Goal: Navigation & Orientation: Find specific page/section

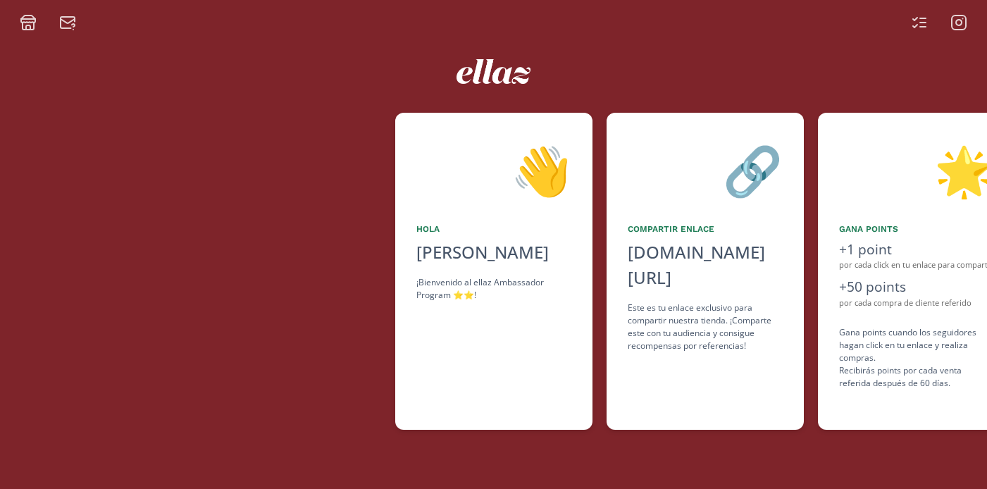
scroll to position [0, 845]
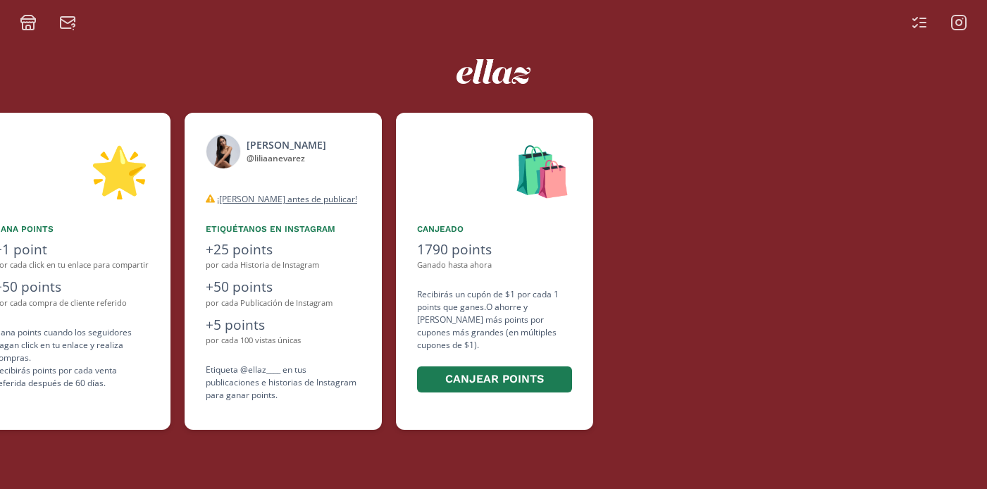
scroll to position [0, 845]
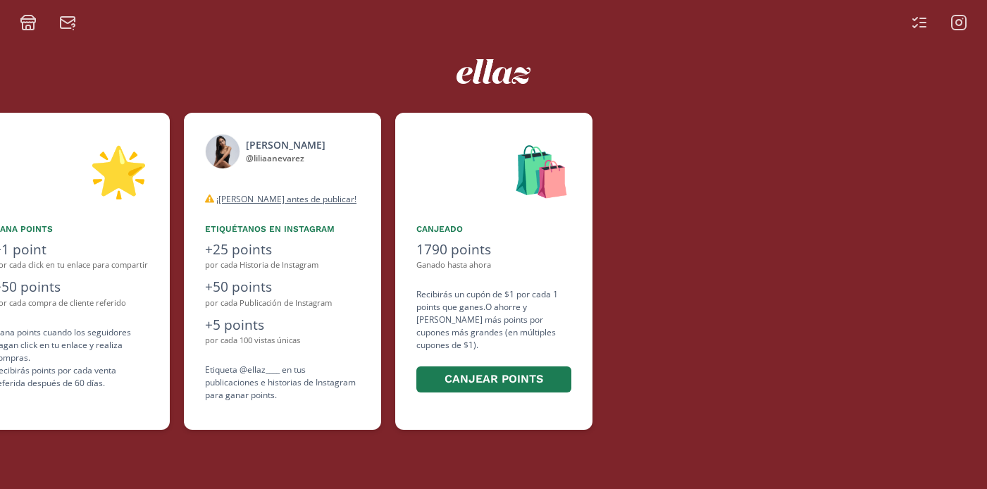
click at [963, 22] on icon at bounding box center [958, 22] width 17 height 17
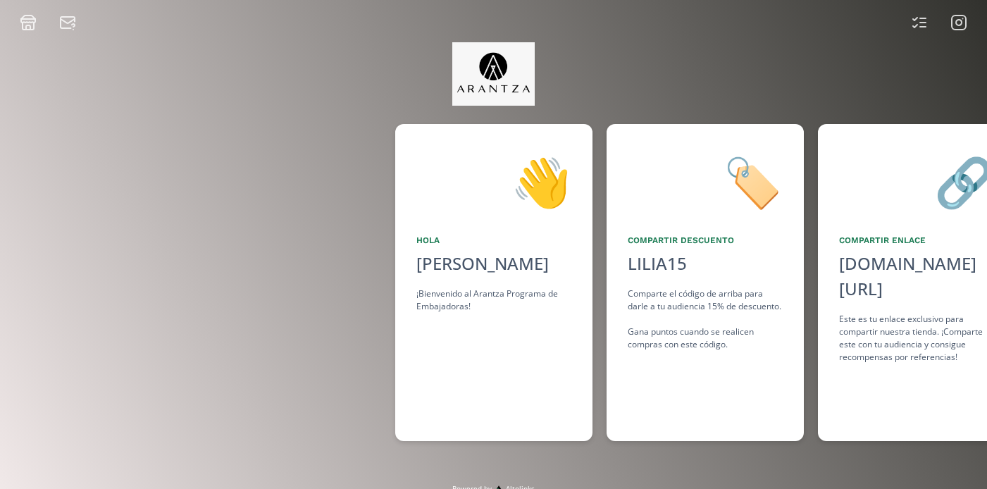
scroll to position [0, 1057]
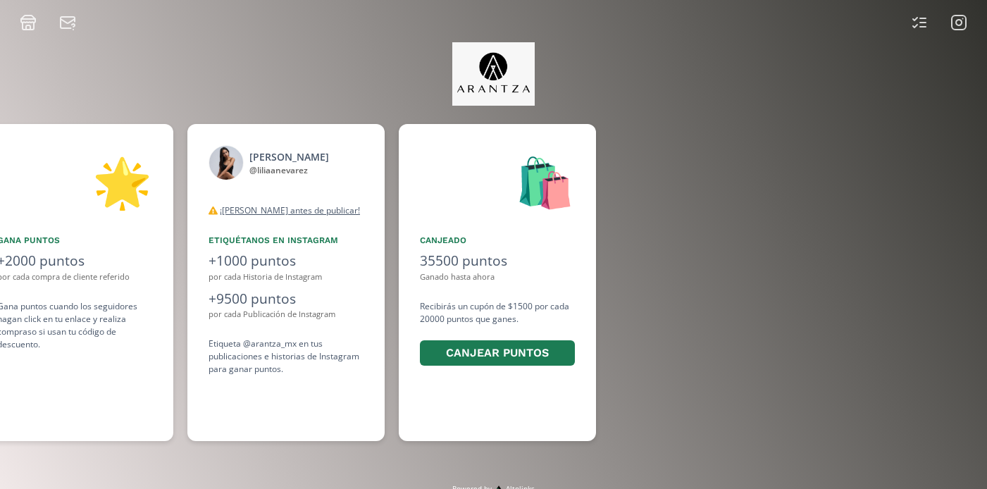
scroll to position [0, 1057]
